Goal: Check status: Check status

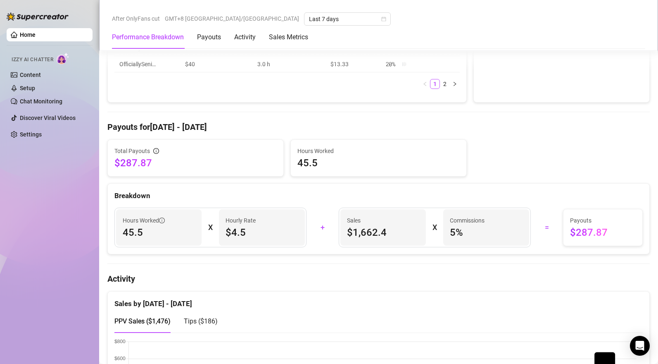
scroll to position [432, 0]
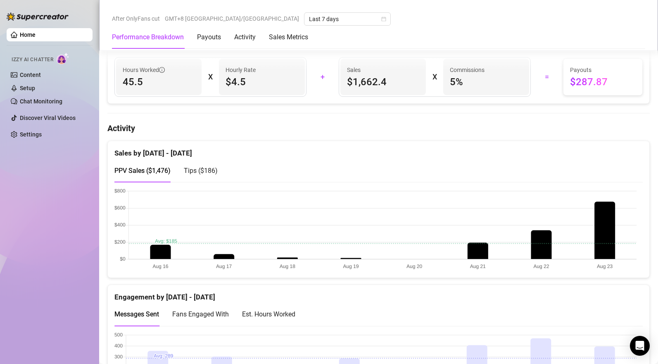
click at [197, 169] on span "Tips ( $186 )" at bounding box center [201, 171] width 34 height 8
click at [155, 172] on span "PPV Sales ( $1,476 )" at bounding box center [142, 171] width 56 height 8
drag, startPoint x: 204, startPoint y: 177, endPoint x: 350, endPoint y: 174, distance: 146.8
click at [203, 176] on div "Tips ( $186 )" at bounding box center [201, 170] width 34 height 10
click at [145, 167] on div "PPV Sales ( $1,476 )" at bounding box center [142, 170] width 56 height 10
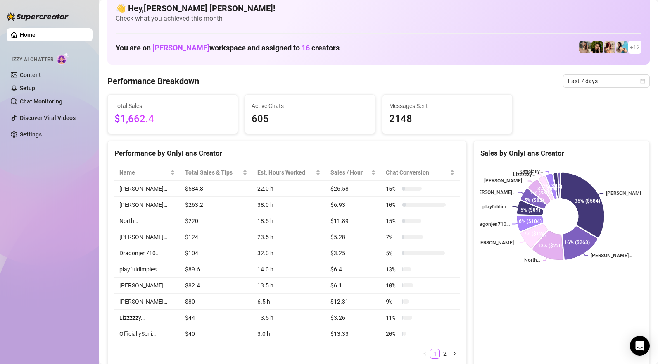
scroll to position [6, 0]
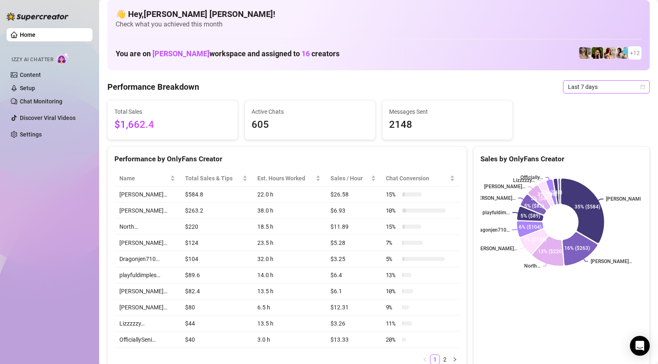
click at [584, 86] on span "Last 7 days" at bounding box center [606, 87] width 77 height 12
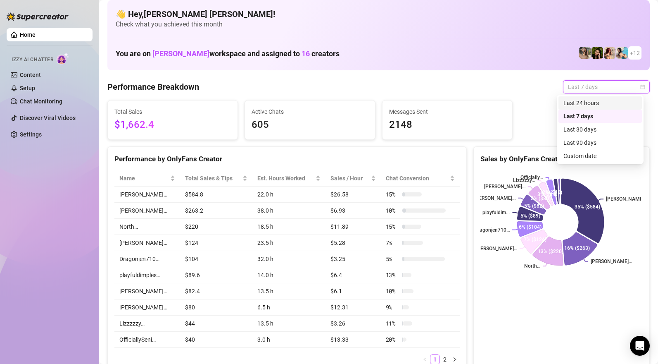
click at [585, 103] on div "Last 24 hours" at bounding box center [601, 102] width 74 height 9
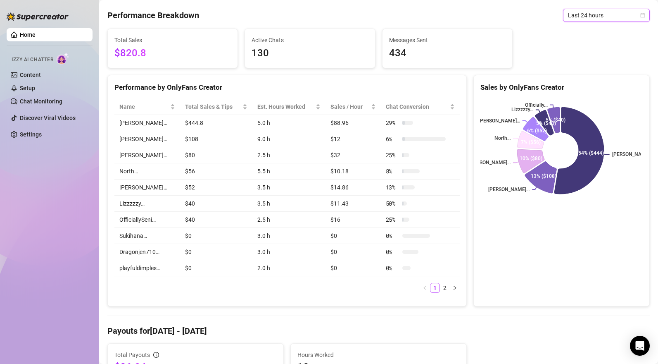
scroll to position [0, 0]
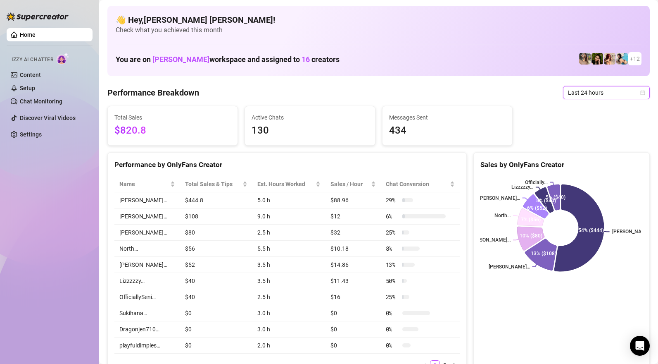
click at [576, 90] on span "Last 24 hours" at bounding box center [606, 92] width 77 height 12
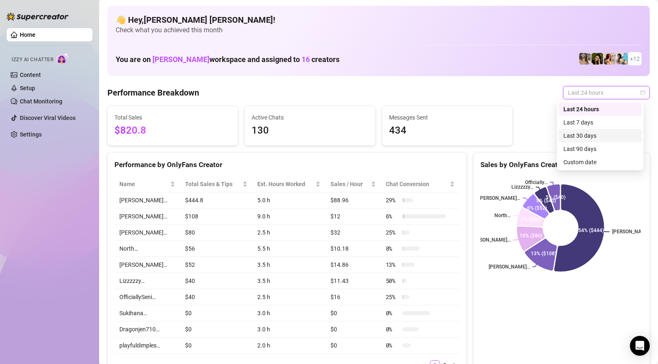
click at [582, 132] on div "Last 30 days" at bounding box center [601, 135] width 74 height 9
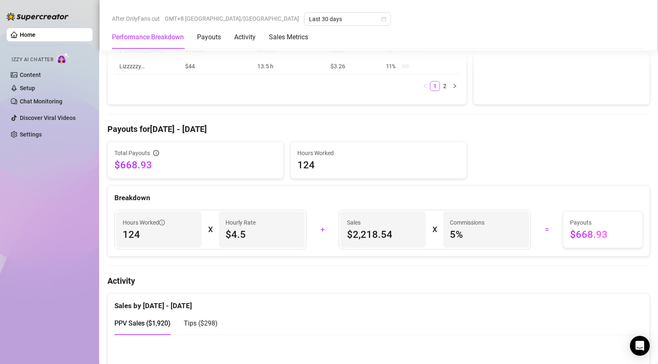
scroll to position [414, 0]
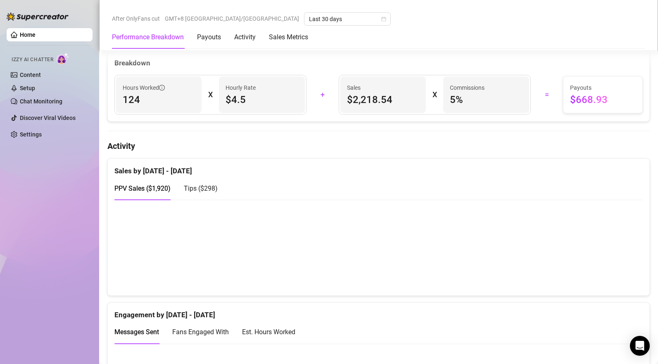
click at [201, 191] on span "Tips ( $298 )" at bounding box center [201, 188] width 34 height 8
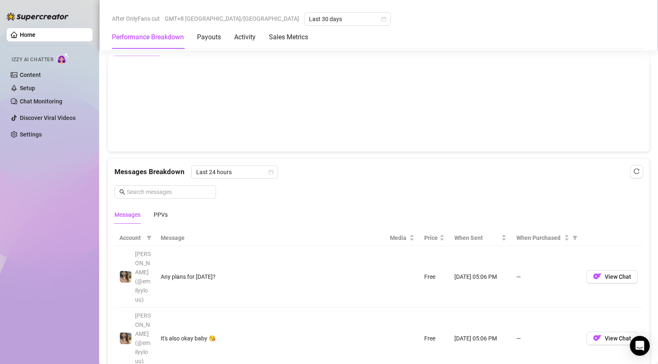
scroll to position [594, 0]
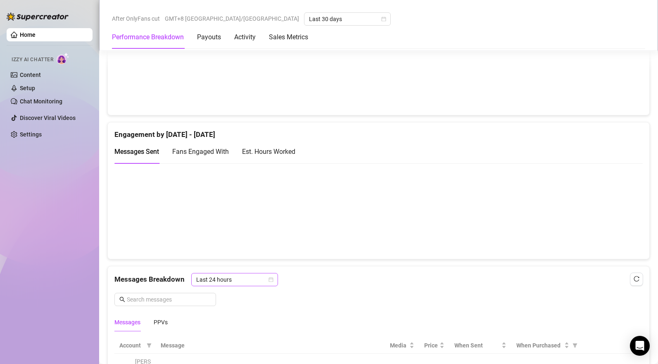
click at [229, 281] on span "Last 24 hours" at bounding box center [234, 279] width 77 height 12
click at [169, 324] on div "Messages PPVs" at bounding box center [378, 321] width 529 height 19
click at [165, 323] on div "PPVs" at bounding box center [161, 321] width 14 height 9
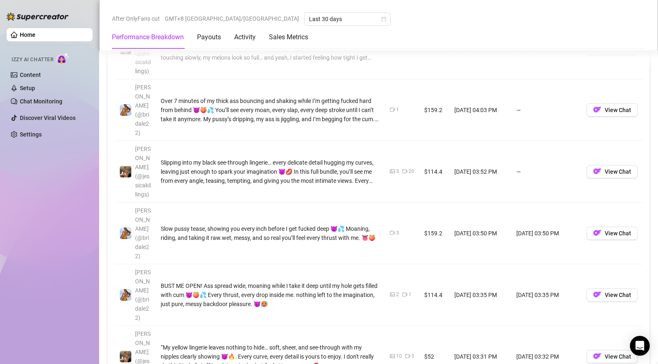
scroll to position [1105, 0]
